Goal: Transaction & Acquisition: Purchase product/service

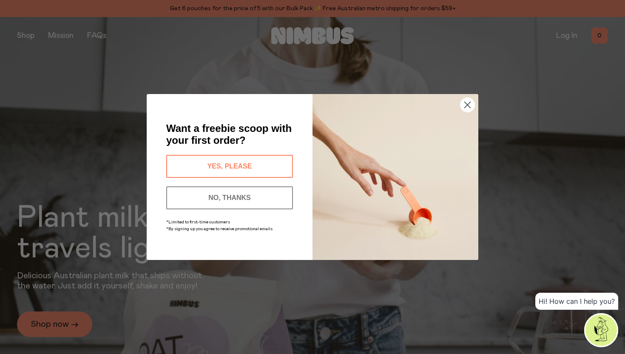
click at [248, 169] on button "YES, PLEASE" at bounding box center [229, 166] width 127 height 23
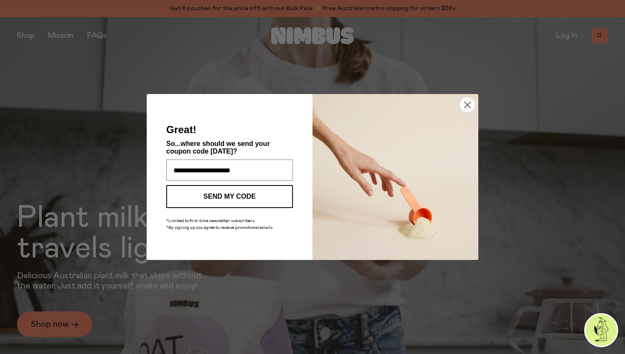
type input "**********"
click at [232, 196] on button "SEND MY CODE" at bounding box center [229, 196] width 127 height 23
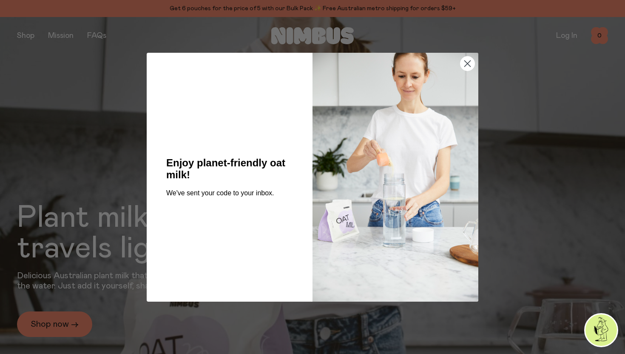
click at [467, 63] on icon "Close dialog" at bounding box center [467, 63] width 6 height 6
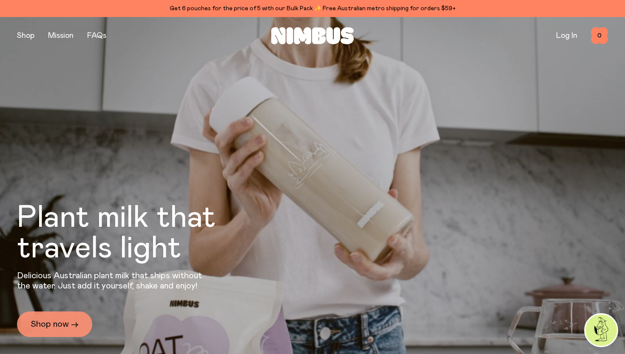
click at [52, 328] on link "Shop now →" at bounding box center [54, 323] width 75 height 25
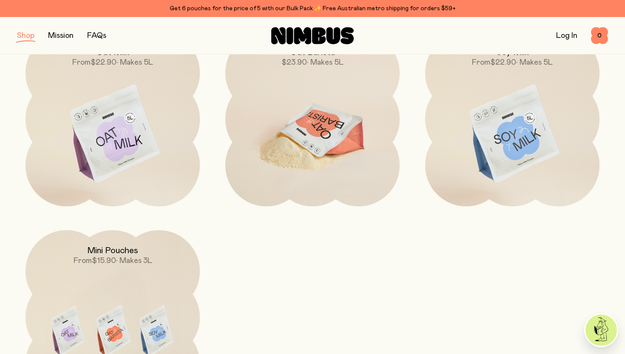
scroll to position [146, 0]
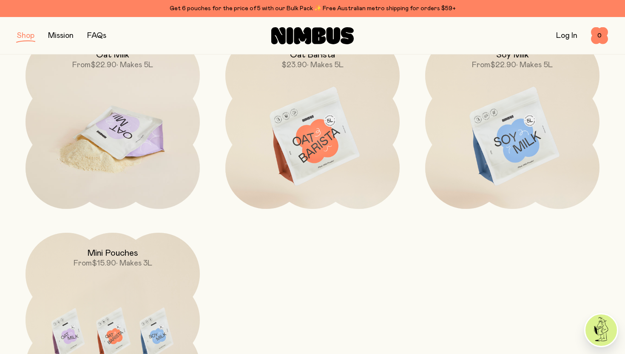
click at [146, 142] on img at bounding box center [112, 136] width 174 height 205
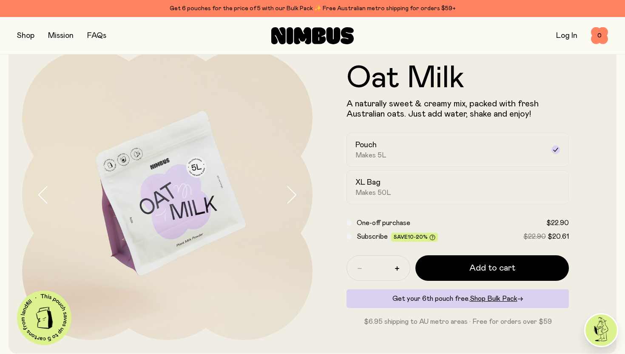
scroll to position [28, 0]
click at [392, 178] on div "XL Bag Makes 50L" at bounding box center [449, 188] width 189 height 20
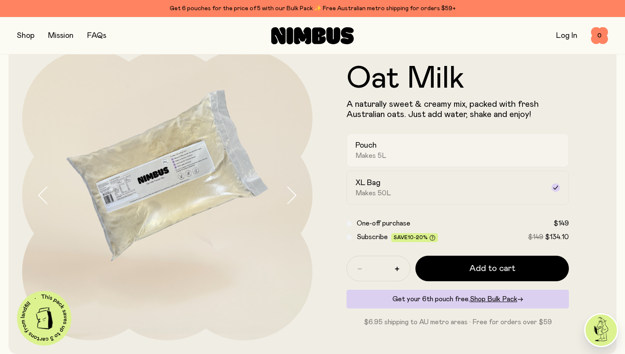
click at [396, 151] on div "Pouch Makes 5L" at bounding box center [449, 150] width 189 height 20
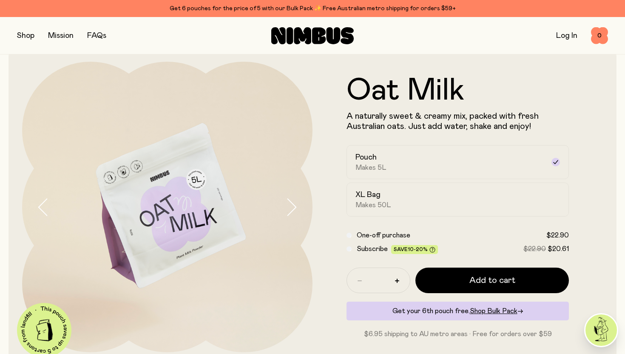
scroll to position [0, 0]
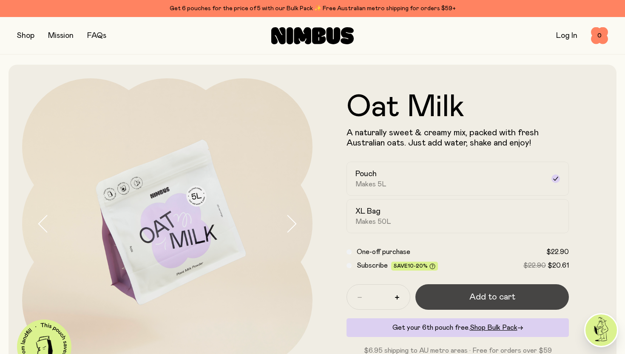
click at [492, 293] on span "Add to cart" at bounding box center [492, 297] width 46 height 12
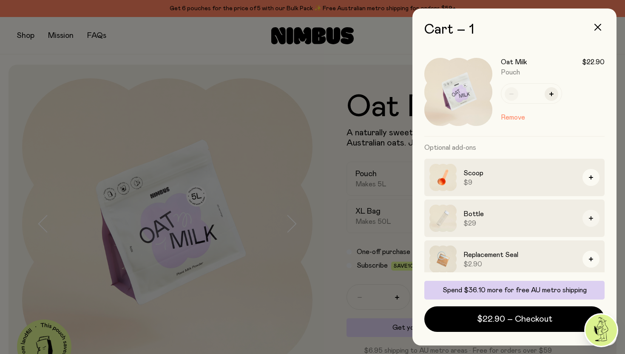
click at [591, 220] on icon "button" at bounding box center [590, 218] width 4 height 4
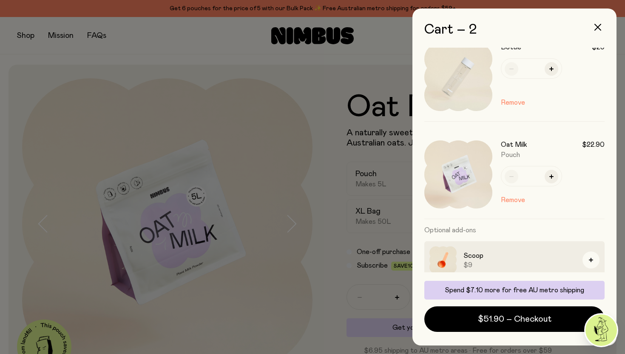
scroll to position [62, 0]
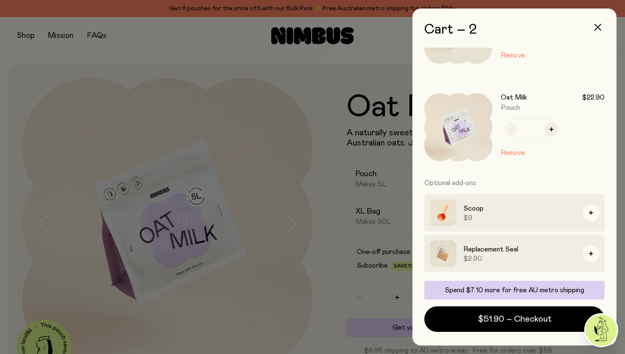
click at [27, 36] on div at bounding box center [312, 177] width 625 height 354
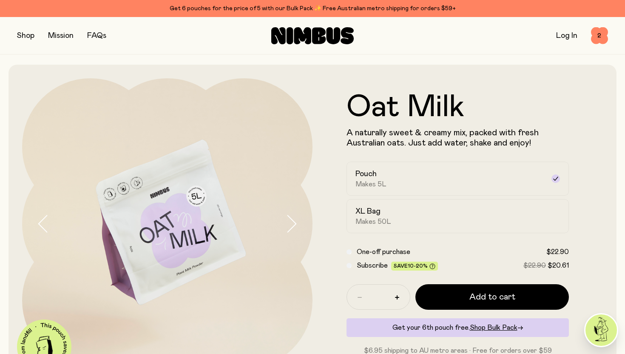
click at [27, 36] on button "button" at bounding box center [25, 36] width 17 height 12
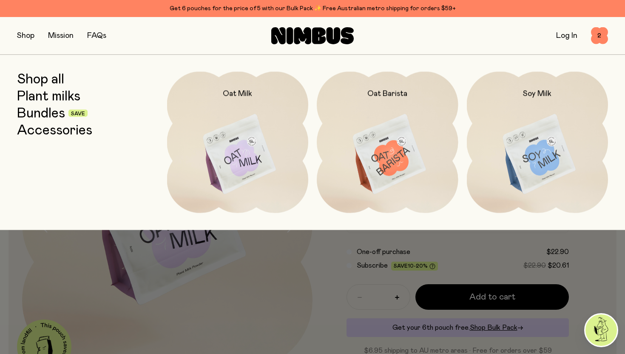
click at [30, 35] on button "button" at bounding box center [25, 36] width 17 height 12
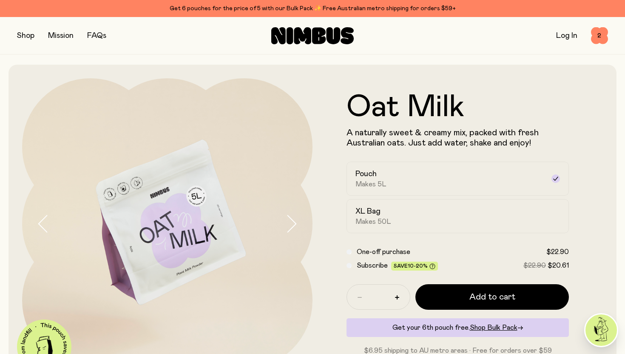
click at [30, 35] on button "button" at bounding box center [25, 36] width 17 height 12
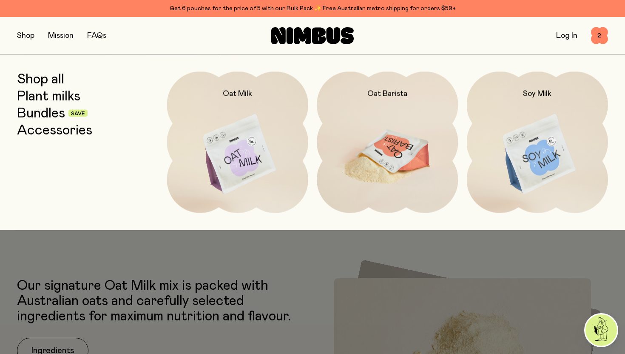
scroll to position [0, 0]
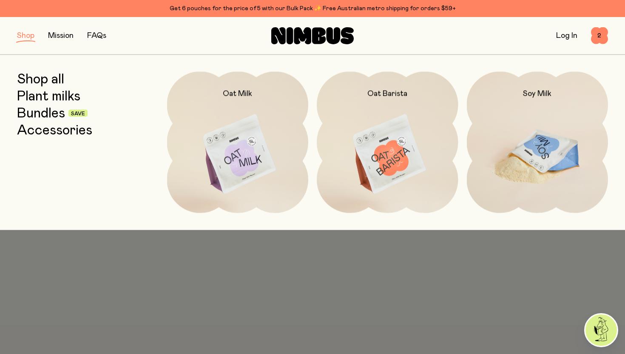
scroll to position [146, 0]
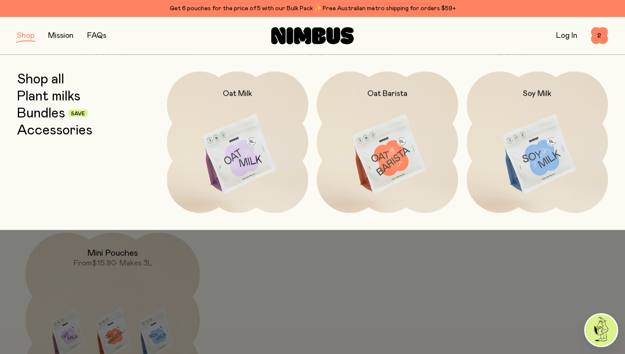
click at [79, 111] on span "Save" at bounding box center [78, 113] width 14 height 5
click at [46, 110] on link "Bundles" at bounding box center [41, 112] width 48 height 15
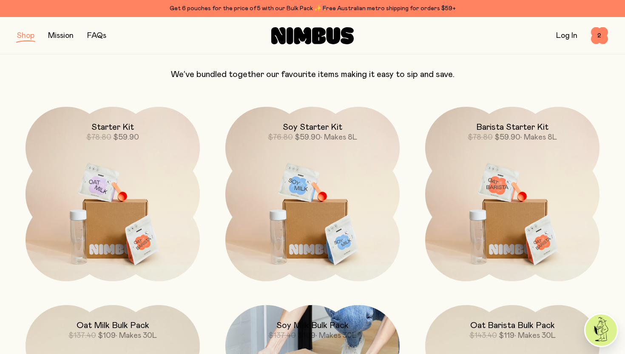
scroll to position [75, 0]
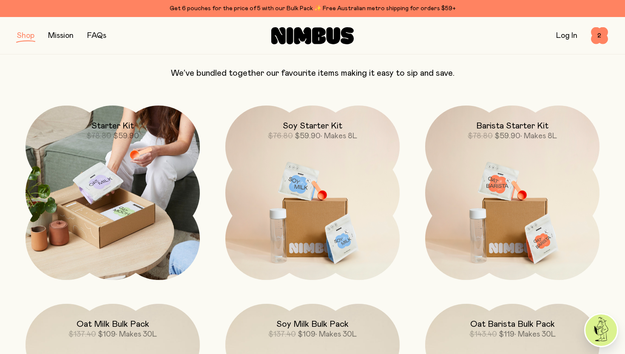
click at [131, 190] on img at bounding box center [112, 192] width 174 height 174
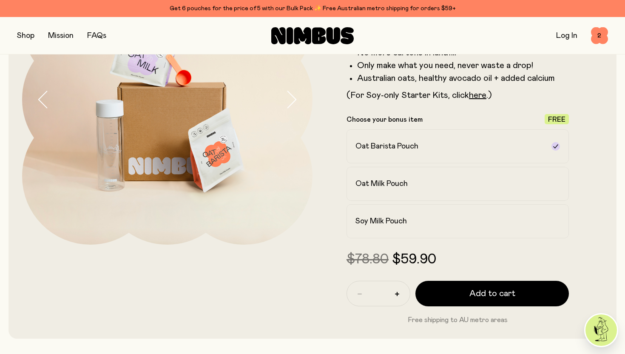
scroll to position [124, 0]
click at [475, 185] on div "Oat Milk Pouch" at bounding box center [449, 184] width 189 height 10
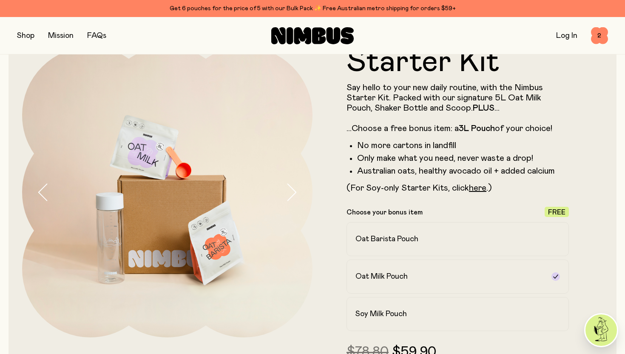
scroll to position [0, 0]
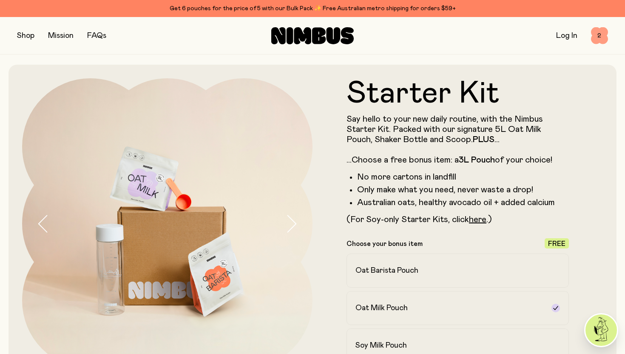
click at [601, 34] on span "2" at bounding box center [599, 35] width 17 height 17
